Goal: Find specific page/section: Find specific page/section

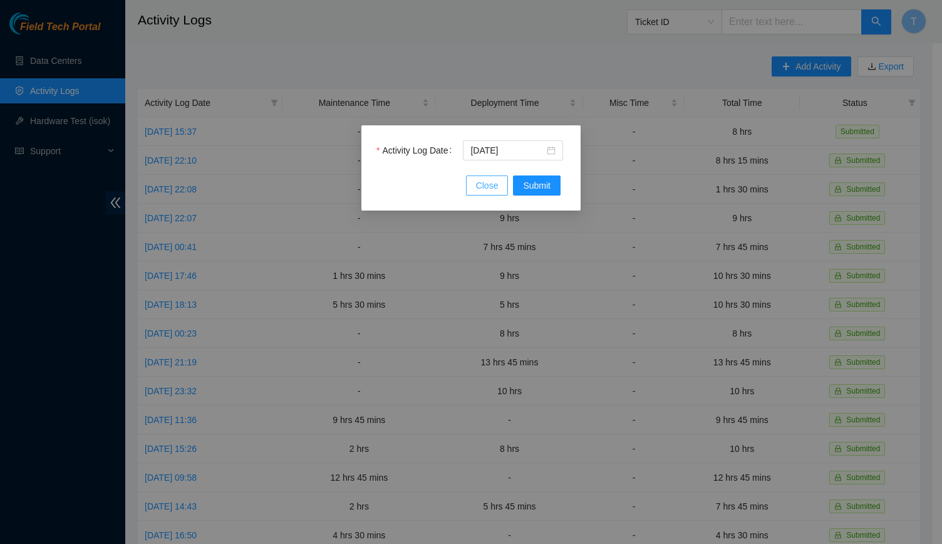
click at [489, 191] on span "Close" at bounding box center [487, 186] width 23 height 14
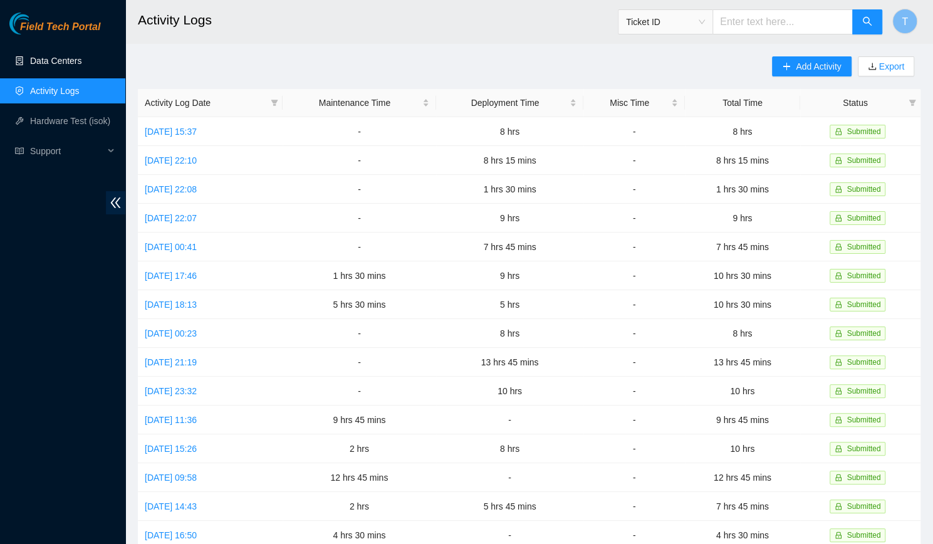
click at [71, 56] on link "Data Centers" at bounding box center [55, 61] width 51 height 10
